Goal: Information Seeking & Learning: Learn about a topic

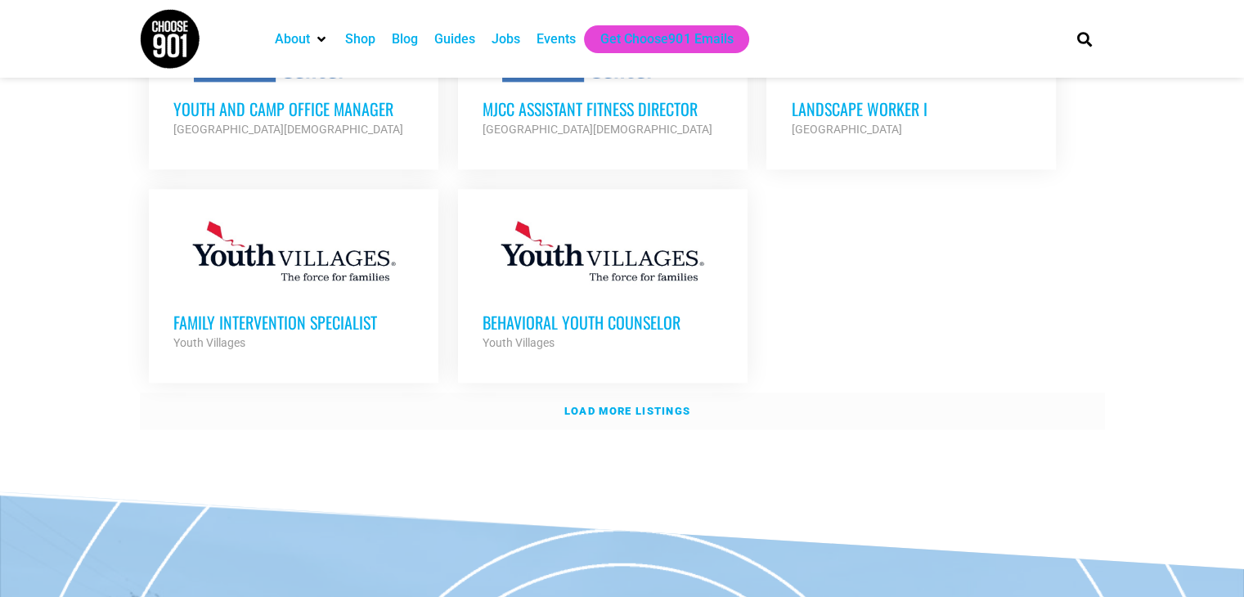
scroll to position [2028, 0]
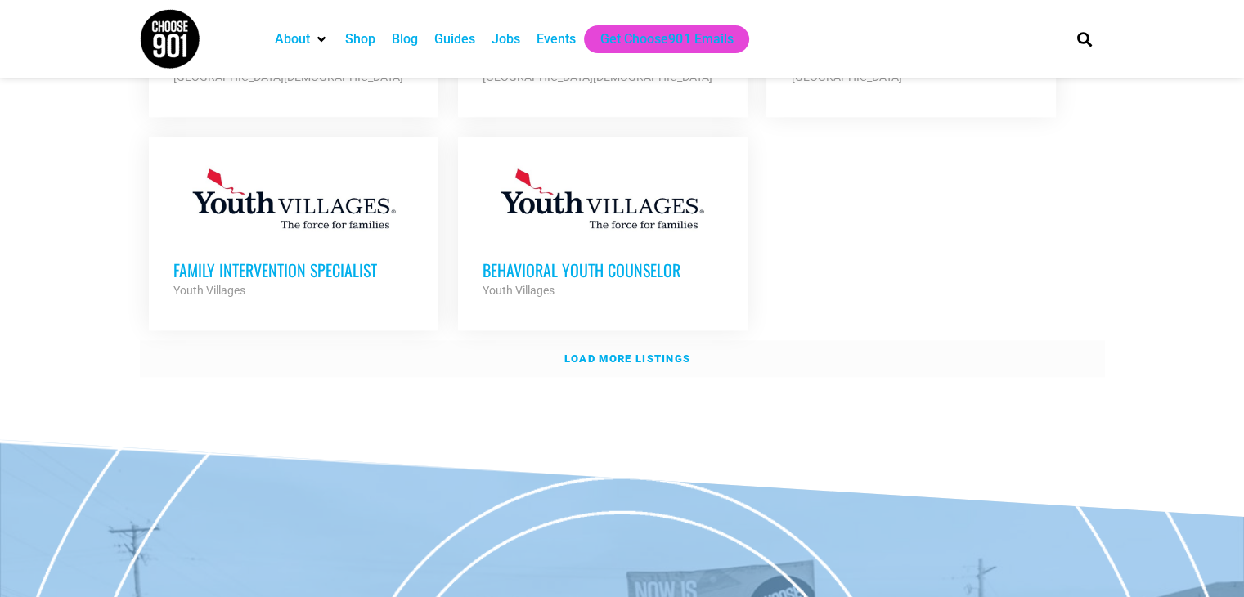
click at [602, 353] on strong "Load more listings" at bounding box center [627, 359] width 126 height 12
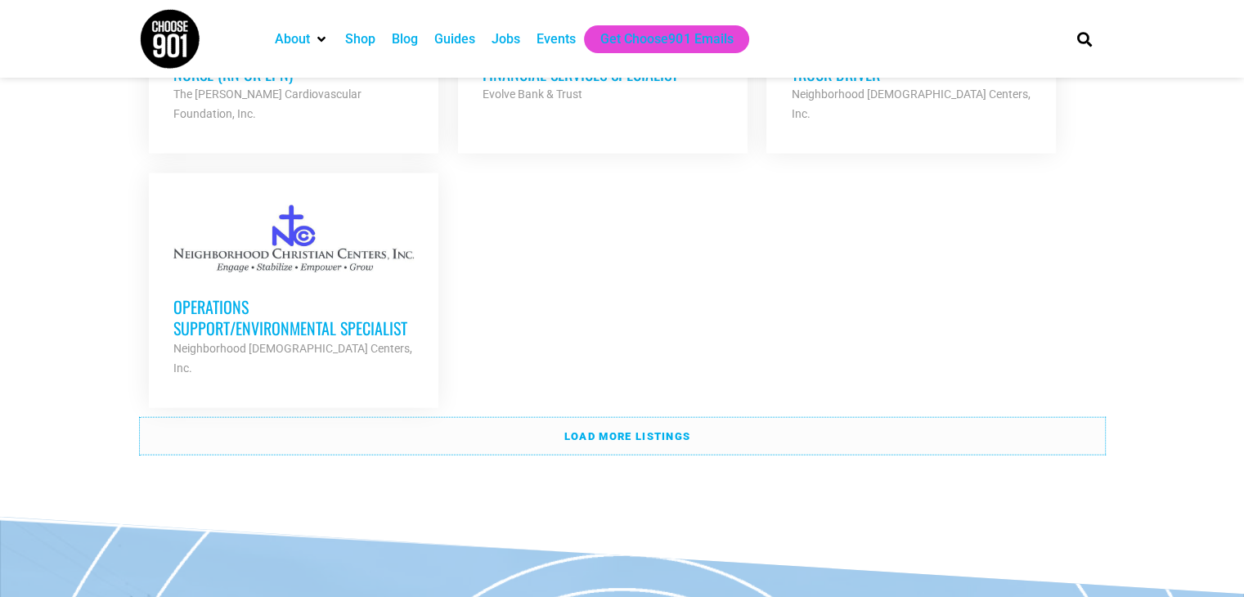
scroll to position [3632, 0]
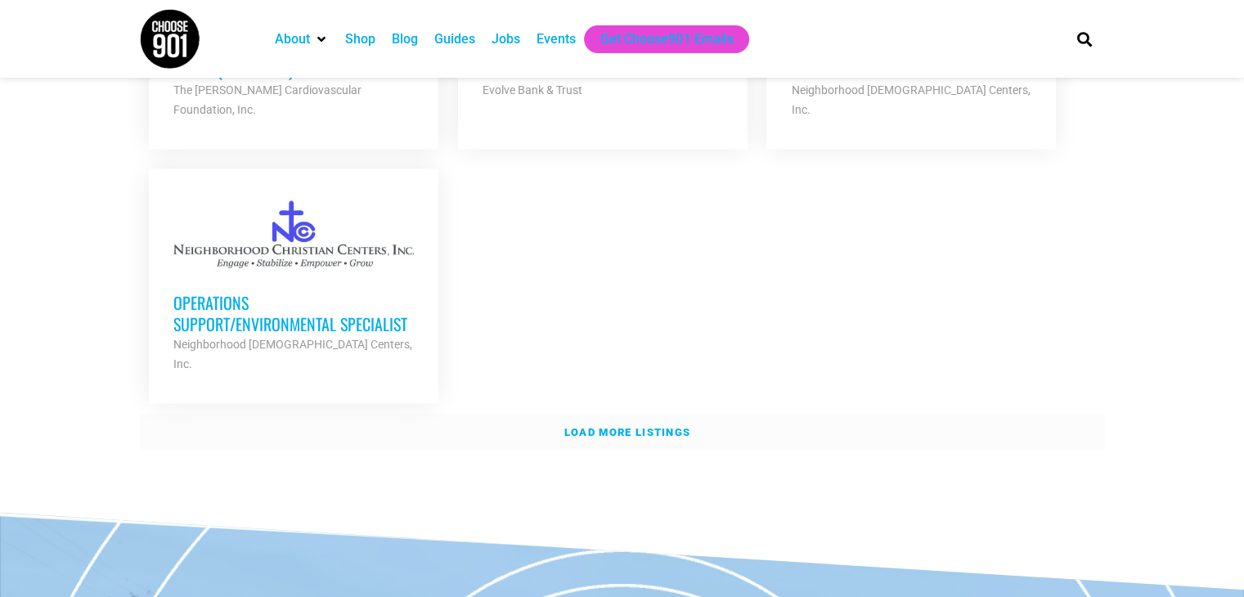
click at [601, 426] on strong "Load more listings" at bounding box center [627, 432] width 126 height 12
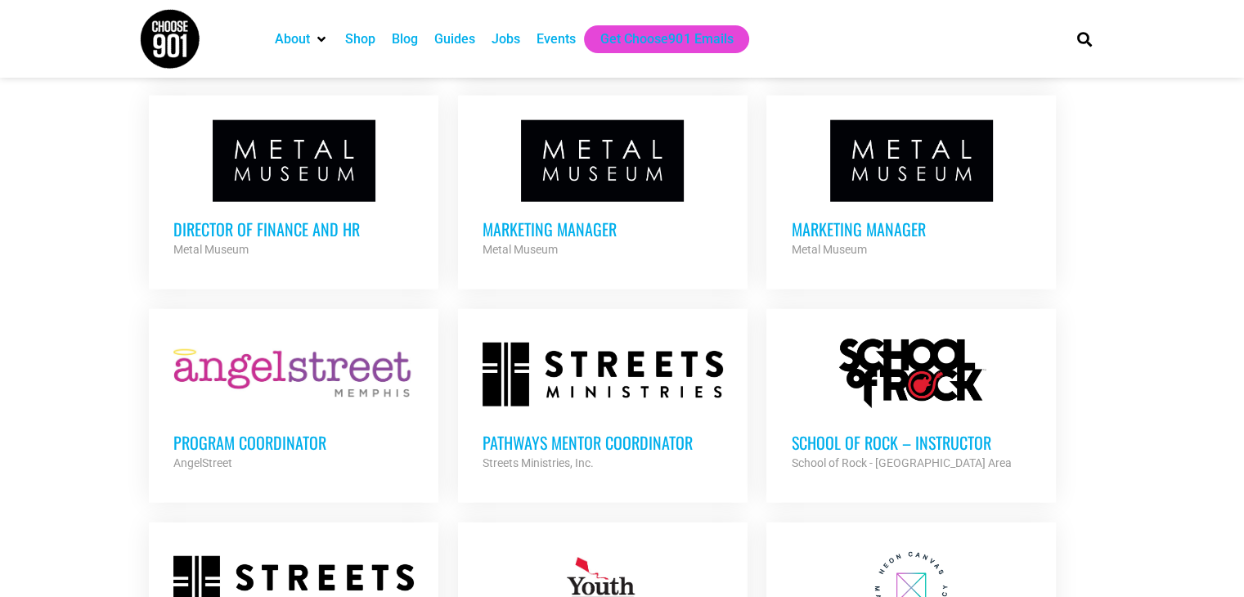
scroll to position [3991, 0]
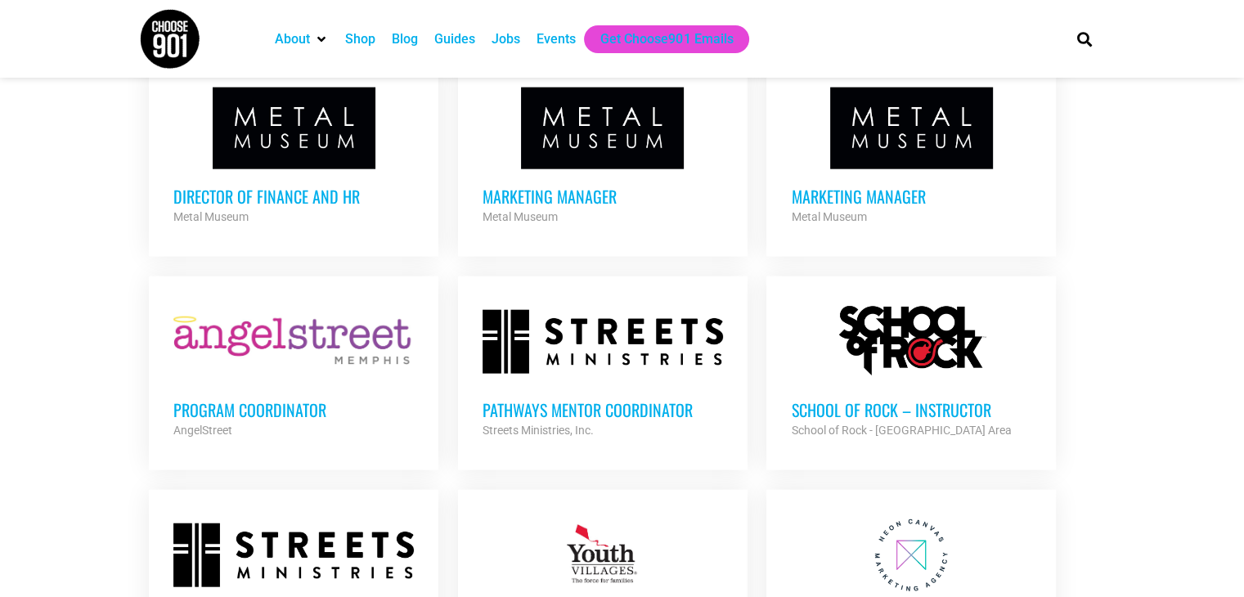
click at [182, 399] on h3 "Program Coordinator" at bounding box center [293, 409] width 240 height 21
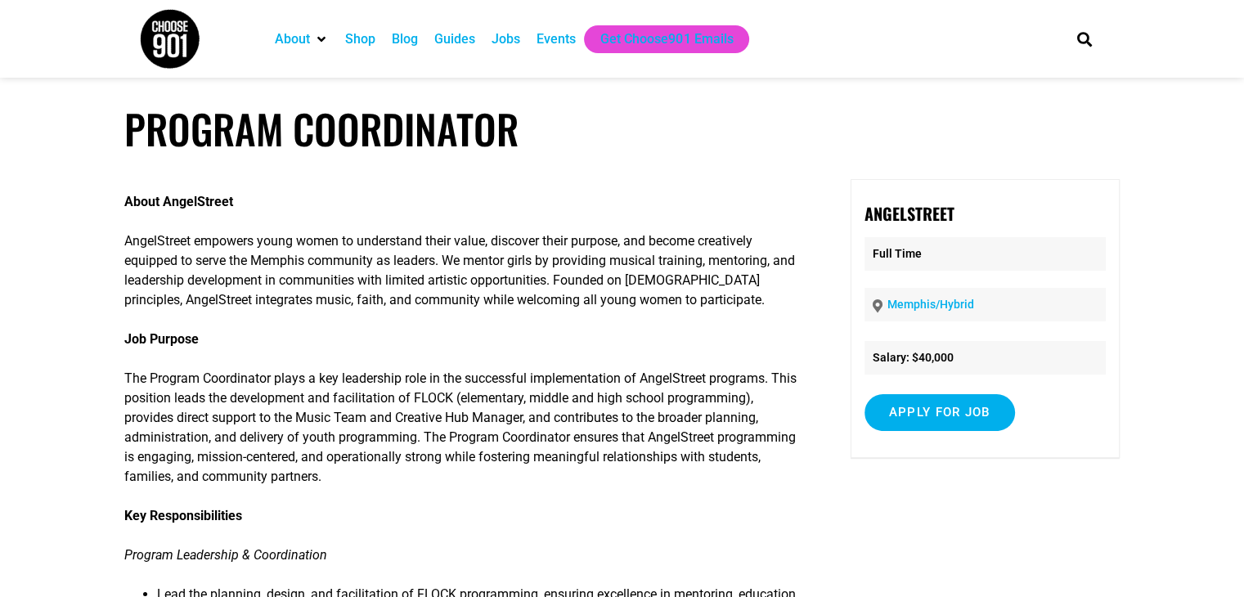
click at [487, 347] on p "Job Purpose" at bounding box center [462, 340] width 676 height 20
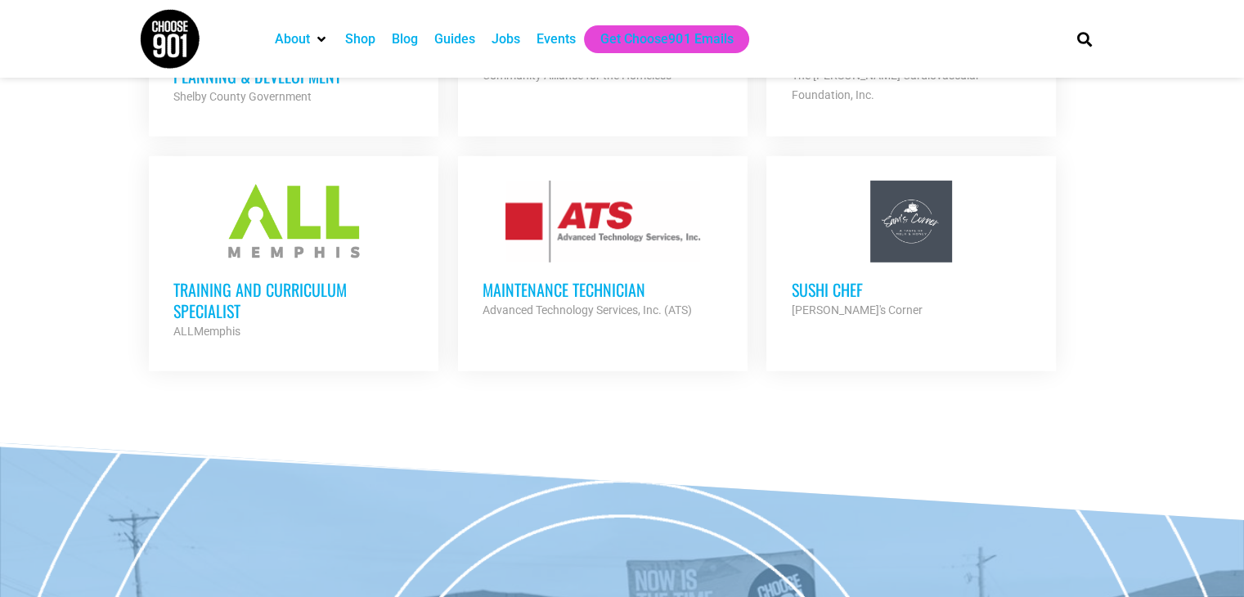
scroll to position [4772, 0]
